Goal: Navigation & Orientation: Find specific page/section

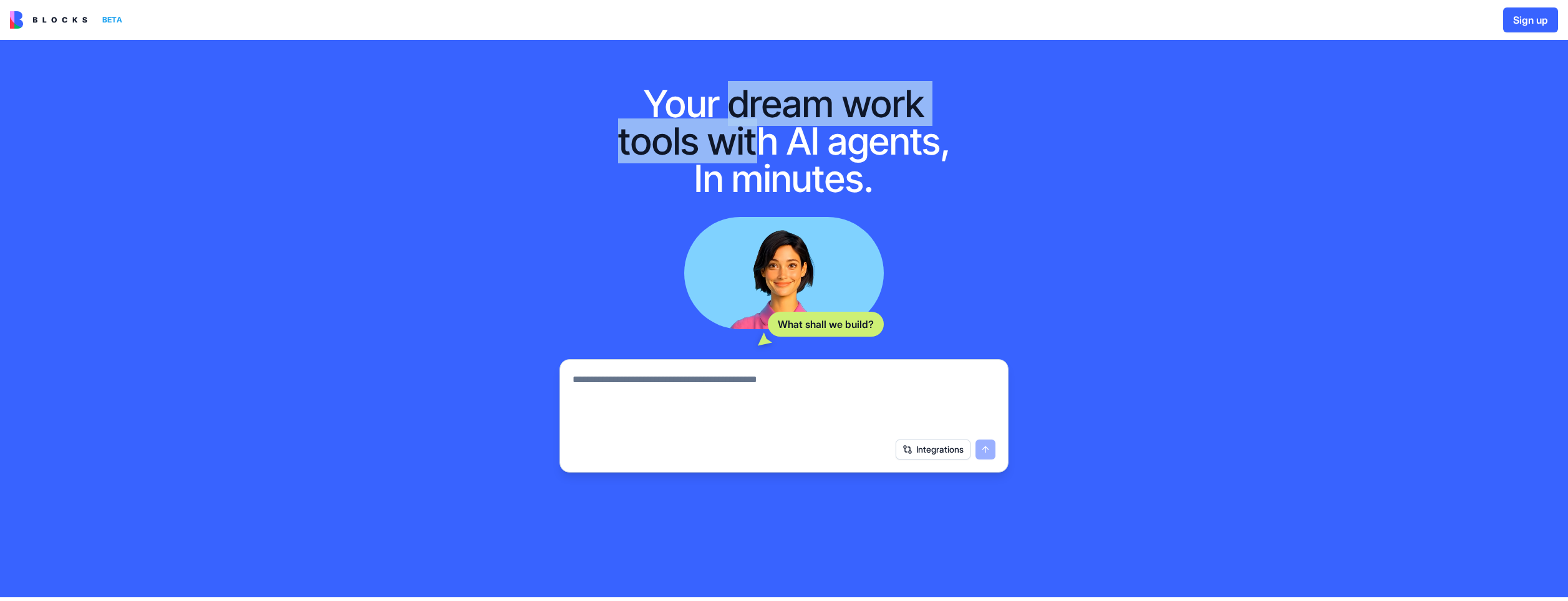
drag, startPoint x: 737, startPoint y: 121, endPoint x: 772, endPoint y: 172, distance: 61.9
click at [769, 169] on h1 "Your dream work tools with AI agents, In minutes." at bounding box center [784, 141] width 359 height 112
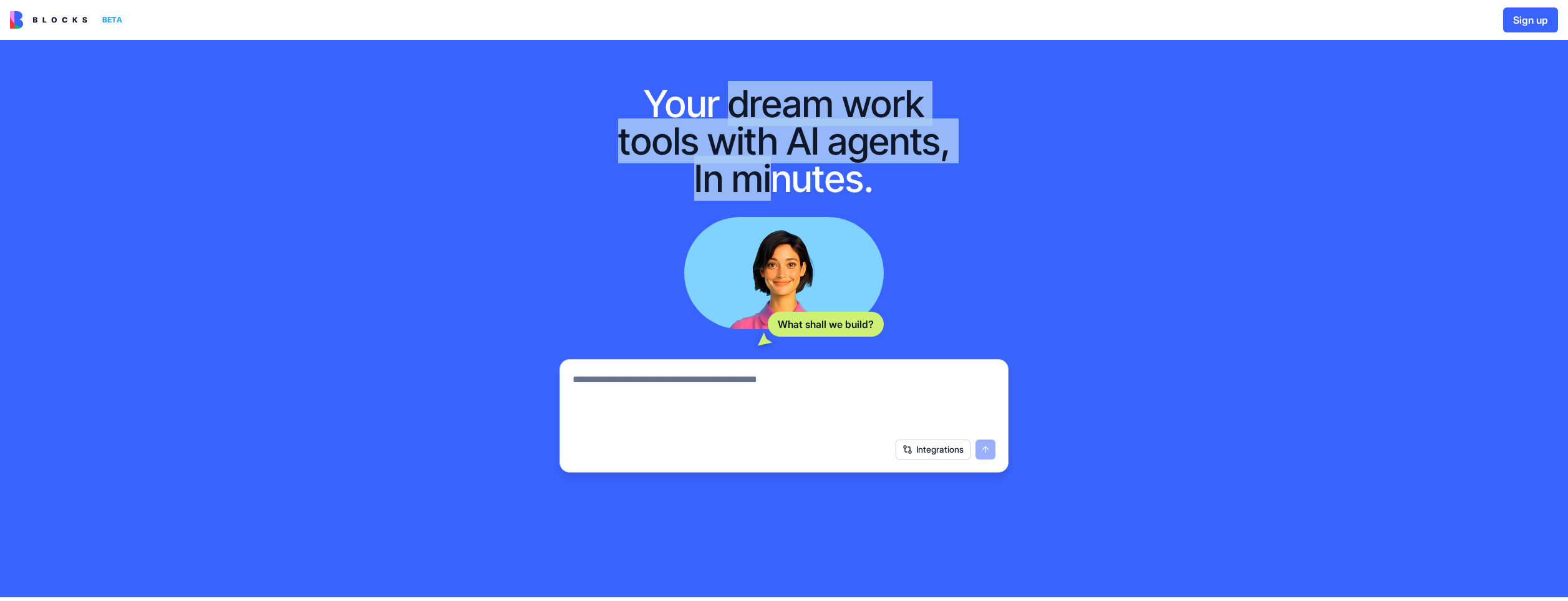
click at [774, 174] on h1 "Your dream work tools with AI agents, In minutes." at bounding box center [784, 141] width 359 height 112
drag, startPoint x: 774, startPoint y: 172, endPoint x: 760, endPoint y: 101, distance: 72.4
click at [760, 102] on h1 "Your dream work tools with AI agents, In minutes." at bounding box center [784, 141] width 359 height 112
click at [760, 100] on h1 "Your dream work tools with AI agents, In minutes." at bounding box center [784, 141] width 359 height 112
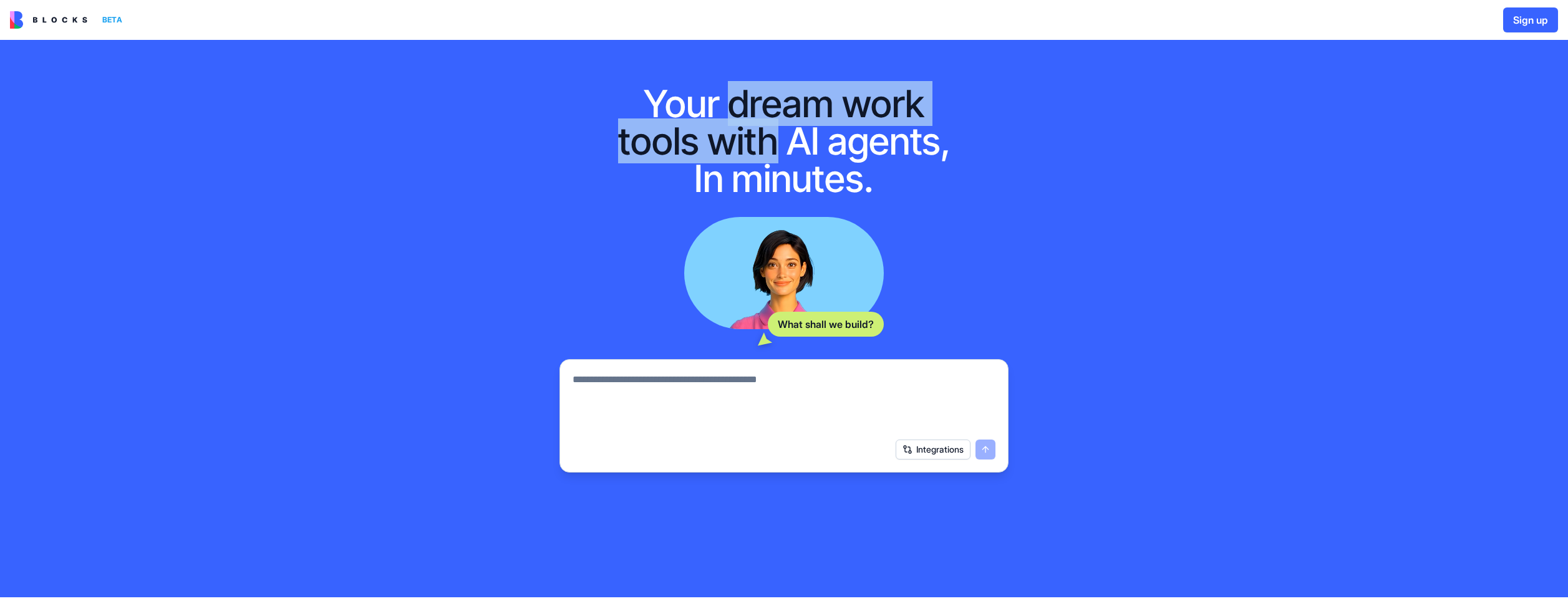
drag, startPoint x: 760, startPoint y: 100, endPoint x: 771, endPoint y: 180, distance: 80.8
click at [771, 179] on h1 "Your dream work tools with AI agents, In minutes." at bounding box center [784, 141] width 359 height 112
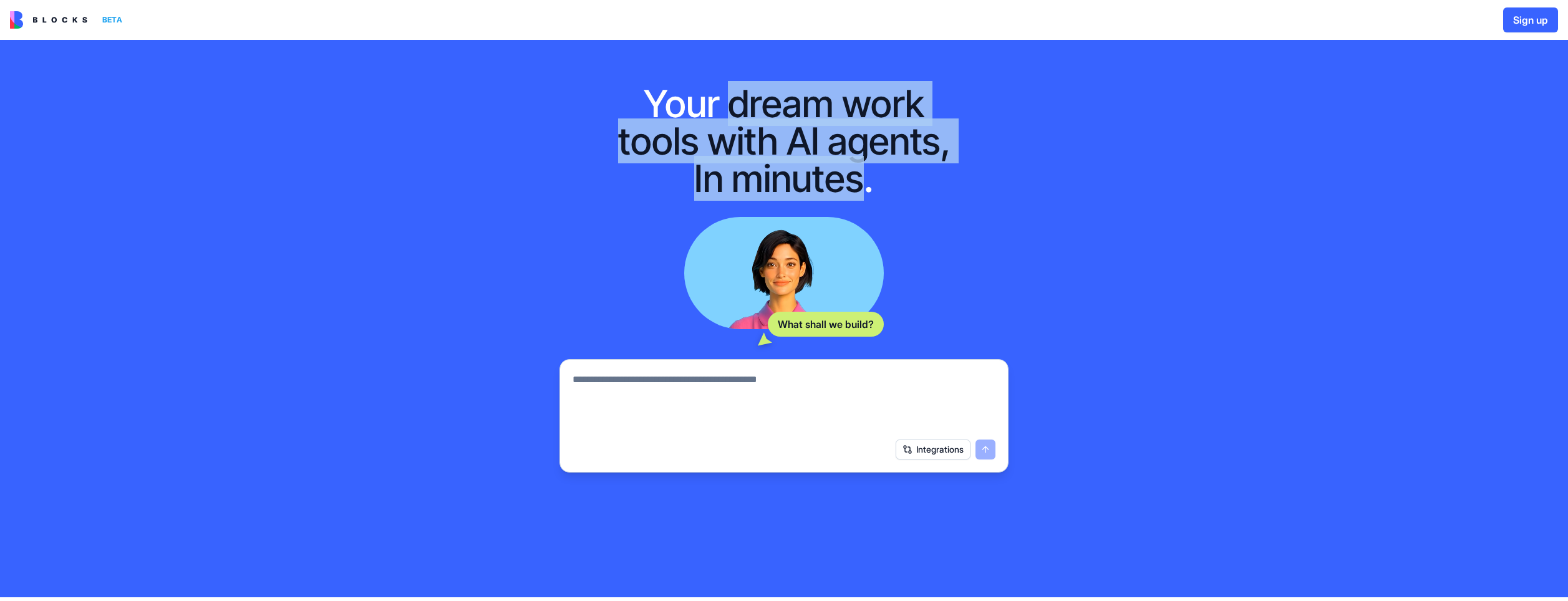
click at [772, 180] on h1 "Your dream work tools with AI agents, In minutes." at bounding box center [784, 141] width 359 height 112
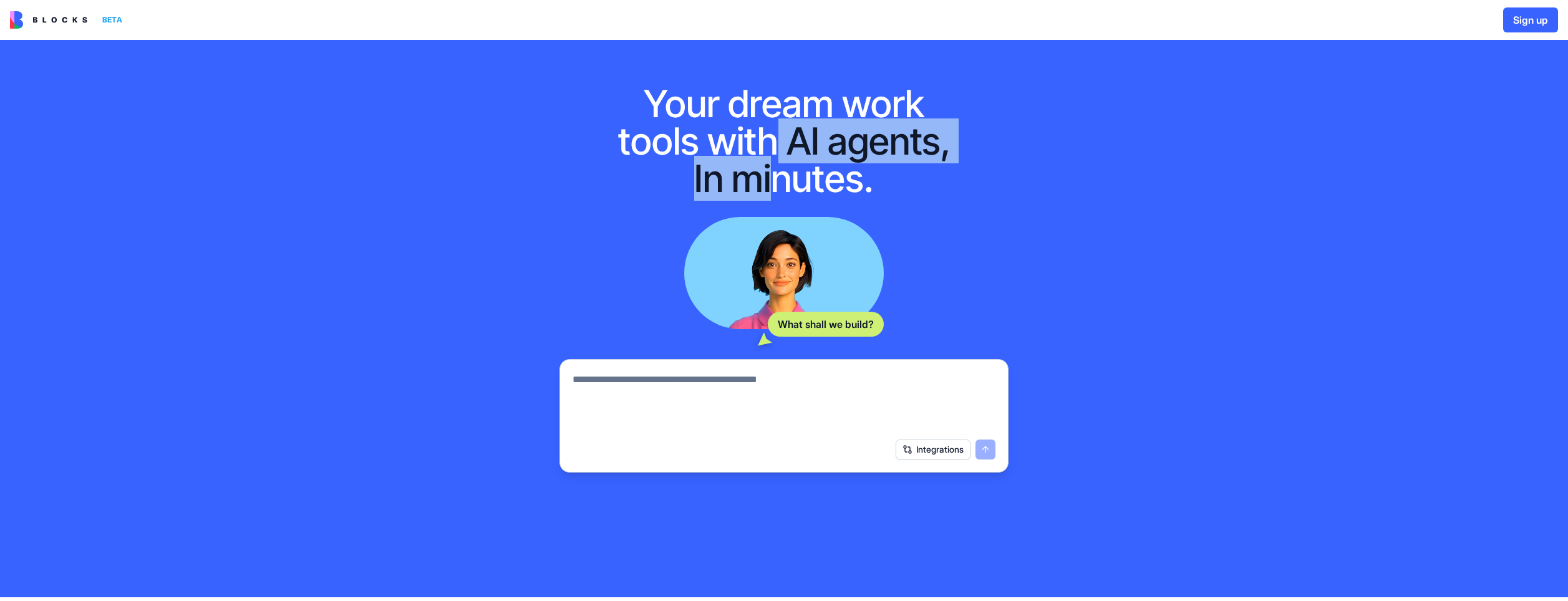
click at [763, 96] on h1 "Your dream work tools with AI agents, In minutes." at bounding box center [784, 141] width 359 height 112
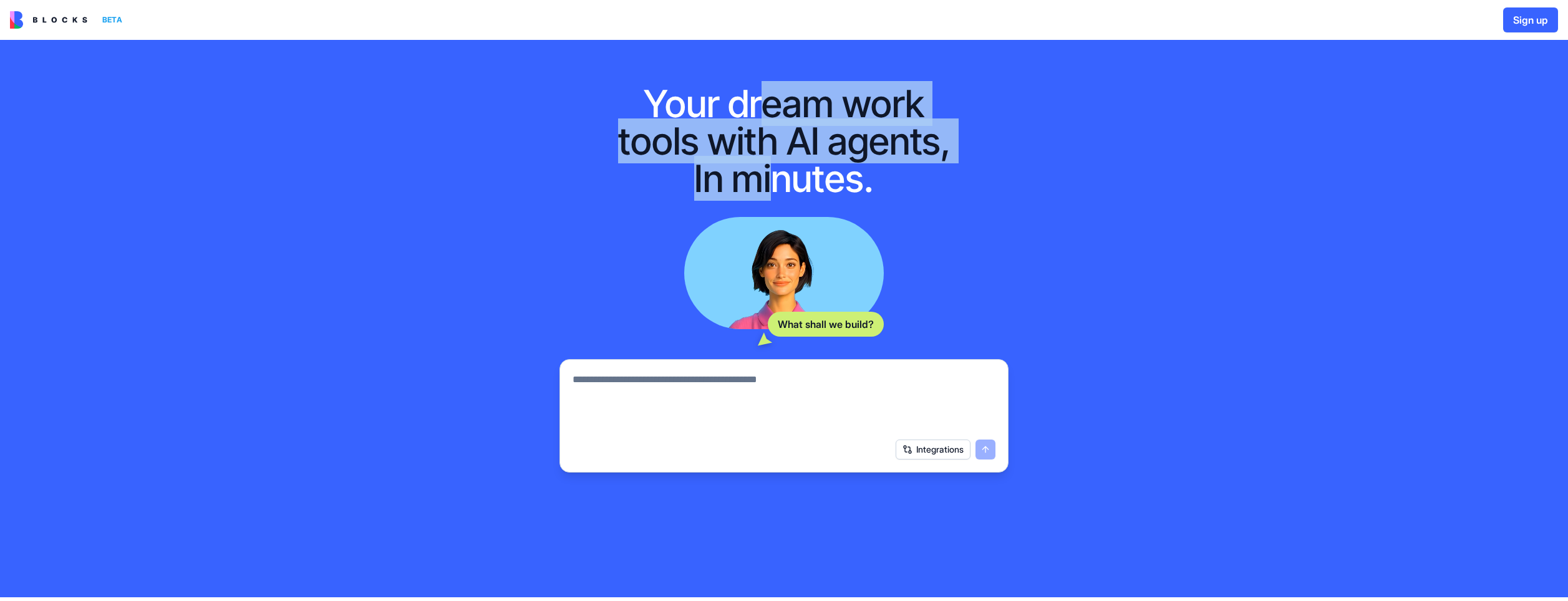
click at [762, 93] on h1 "Your dream work tools with AI agents, In minutes." at bounding box center [784, 141] width 359 height 112
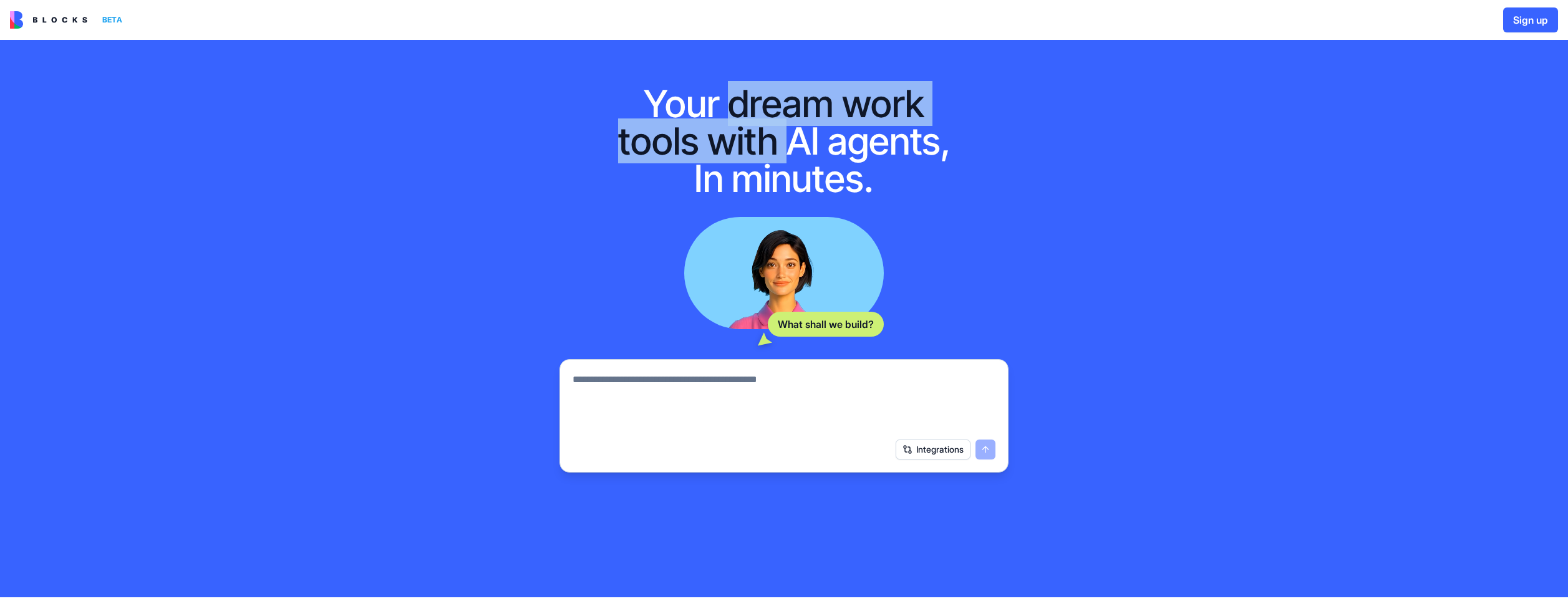
drag, startPoint x: 762, startPoint y: 93, endPoint x: 771, endPoint y: 177, distance: 84.5
click at [771, 177] on h1 "Your dream work tools with AI agents, In minutes." at bounding box center [784, 141] width 359 height 112
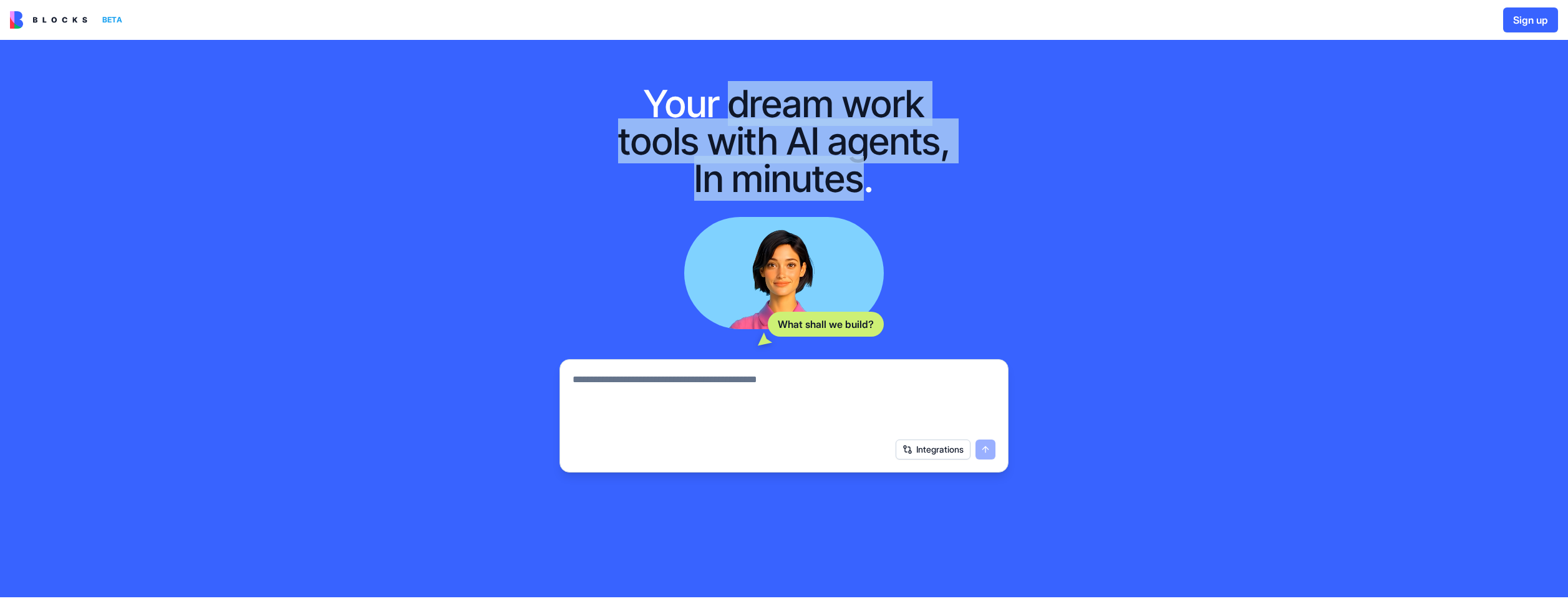
click at [771, 177] on h1 "Your dream work tools with AI agents, In minutes." at bounding box center [784, 141] width 359 height 112
drag, startPoint x: 771, startPoint y: 177, endPoint x: 725, endPoint y: 101, distance: 88.8
click at [725, 102] on h1 "Your dream work tools with AI agents, In minutes." at bounding box center [784, 141] width 359 height 112
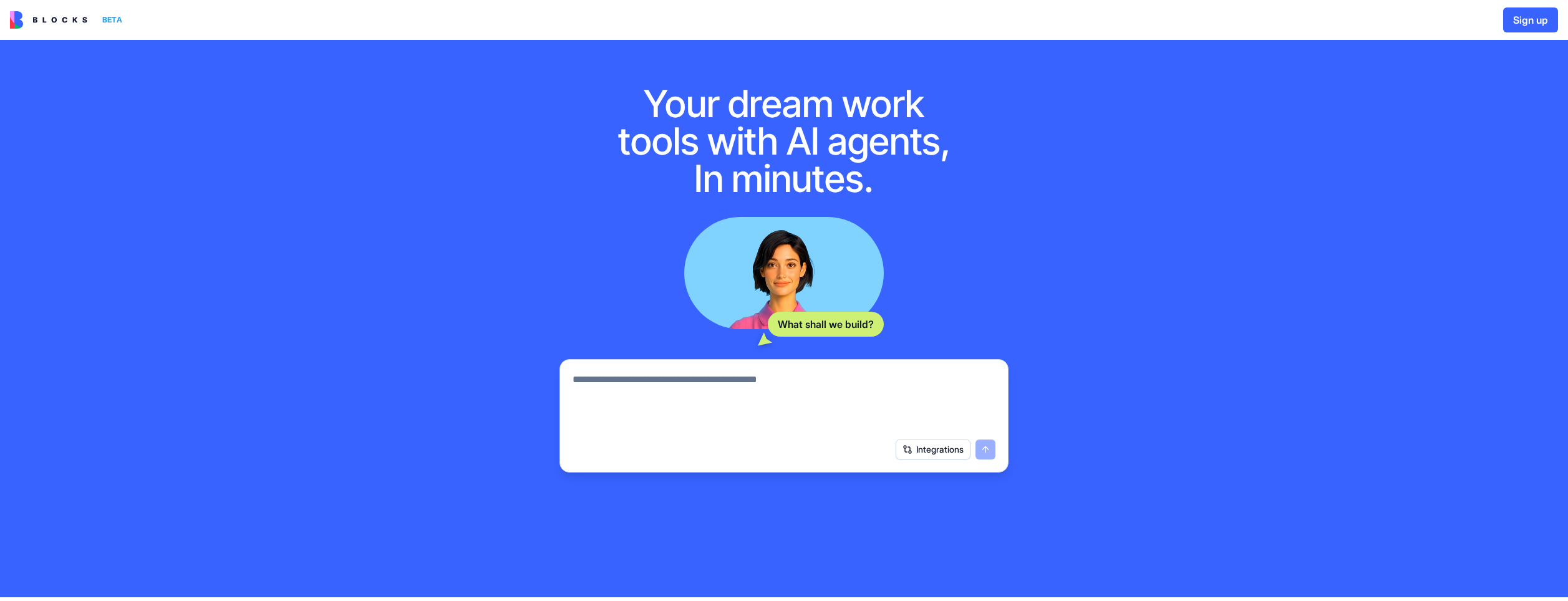
click at [723, 99] on h1 "Your dream work tools with AI agents, In minutes." at bounding box center [784, 141] width 359 height 112
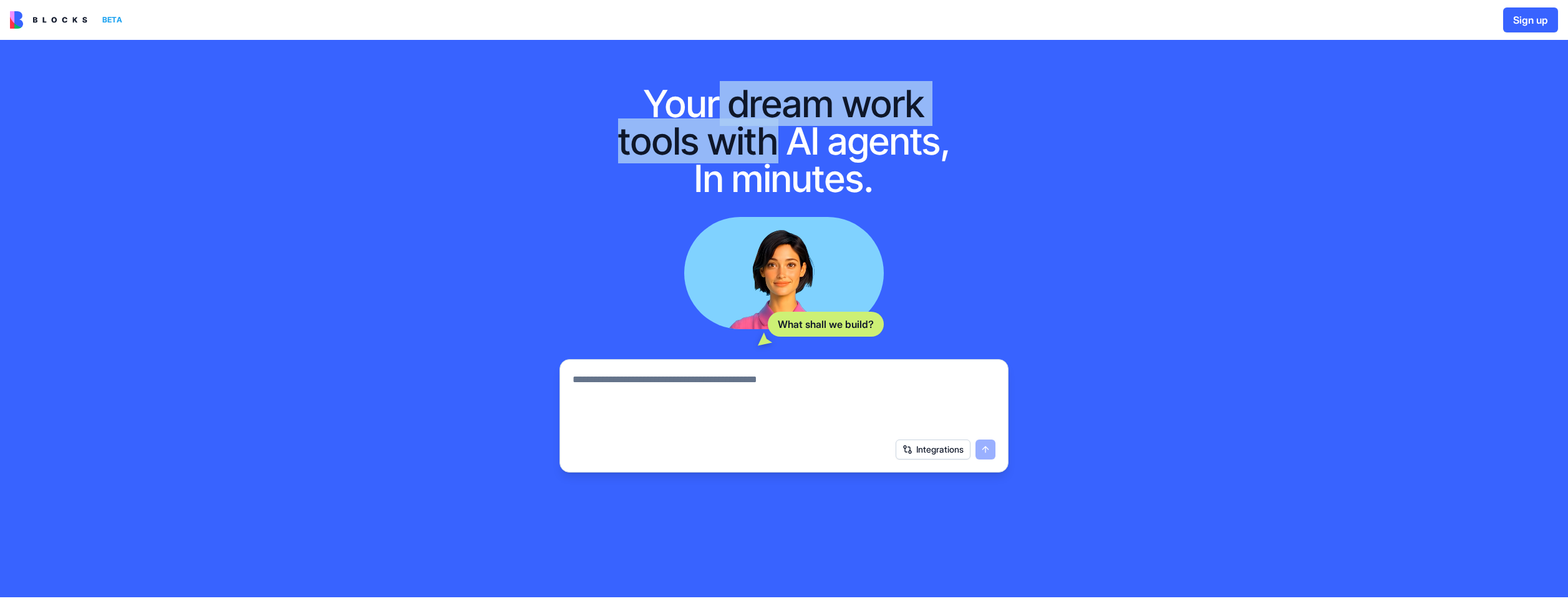
drag, startPoint x: 723, startPoint y: 99, endPoint x: 750, endPoint y: 165, distance: 71.3
click at [750, 163] on h1 "Your dream work tools with AI agents, In minutes." at bounding box center [784, 141] width 359 height 112
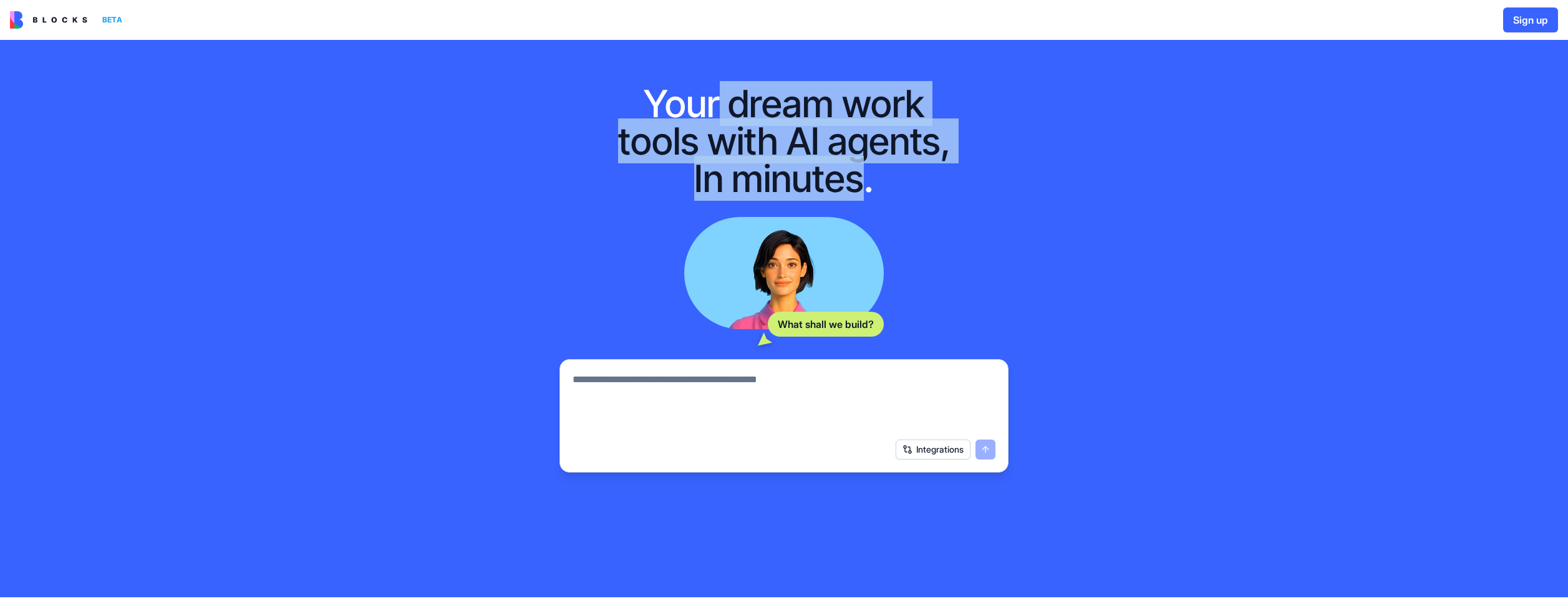
click at [750, 165] on h1 "Your dream work tools with AI agents, In minutes." at bounding box center [784, 141] width 359 height 112
